Goal: Download file/media

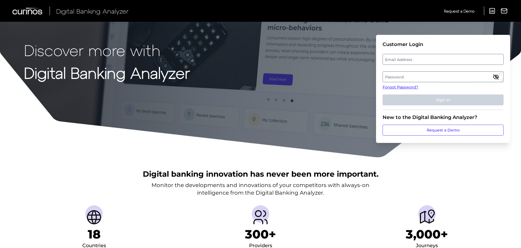
click at [416, 63] on label "Email Address" at bounding box center [443, 59] width 120 height 10
click at [416, 63] on input "email" at bounding box center [442, 59] width 121 height 11
type input "[PERSON_NAME][EMAIL_ADDRESS][PERSON_NAME][DOMAIN_NAME]"
click at [413, 73] on label "Password" at bounding box center [443, 77] width 120 height 10
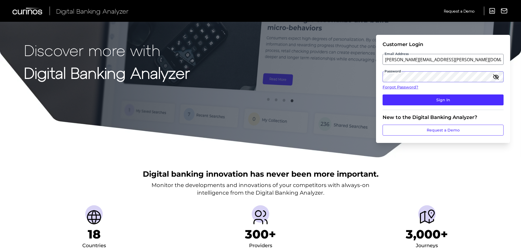
click at [382, 95] on button "Sign In" at bounding box center [442, 100] width 121 height 11
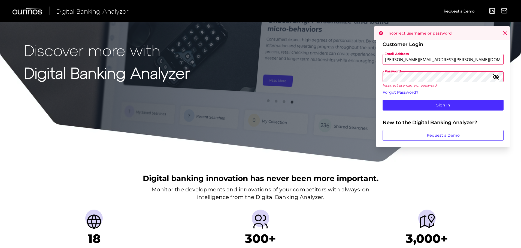
click at [307, 73] on div "Discover more with Digital Banking Analyzer Customer Login Email Address [PERSO…" at bounding box center [260, 81] width 521 height 162
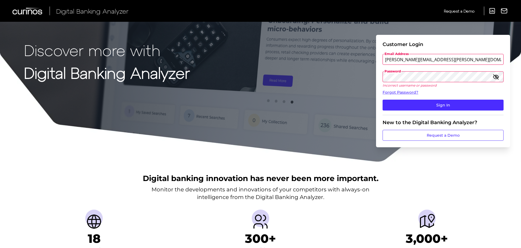
click at [382, 100] on button "Sign In" at bounding box center [442, 105] width 121 height 11
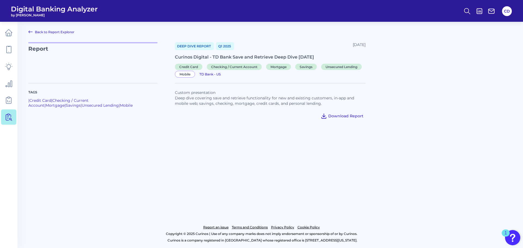
click at [345, 114] on span "Download Report" at bounding box center [345, 116] width 35 height 5
